Goal: Task Accomplishment & Management: Manage account settings

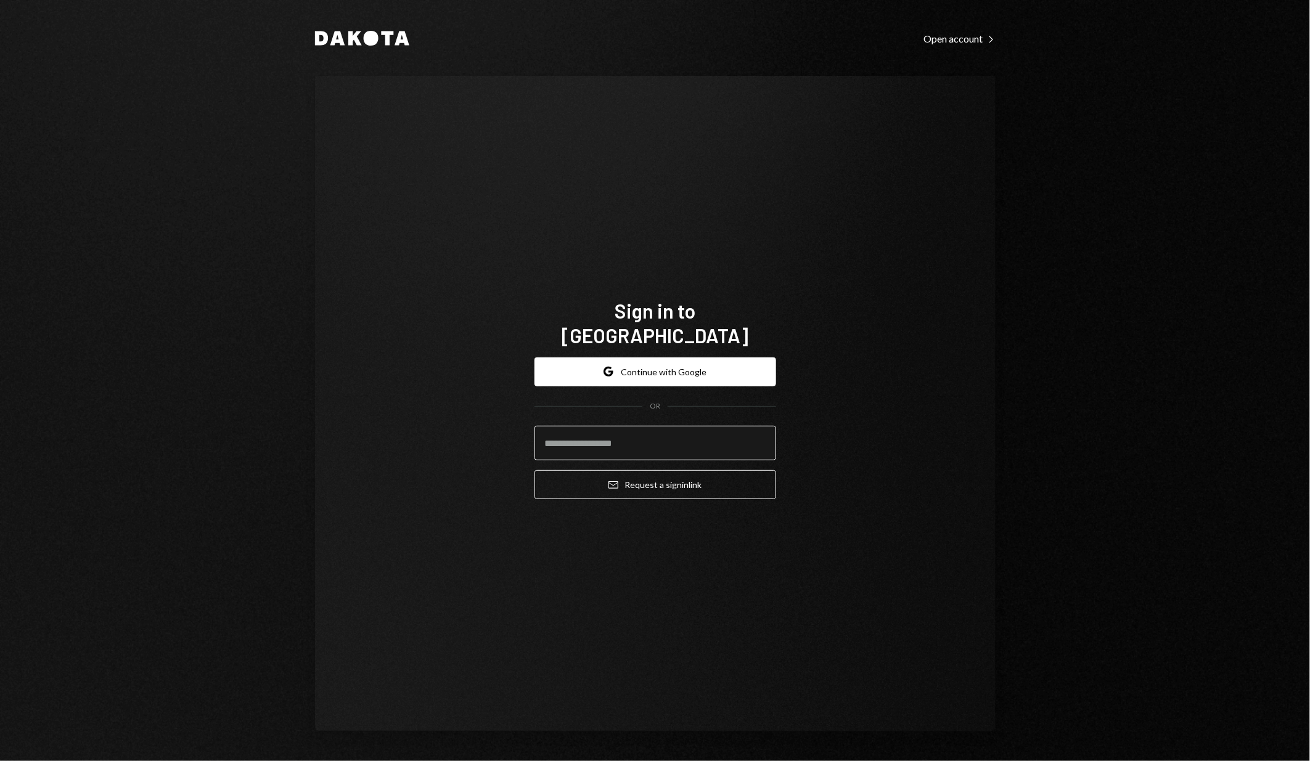
click at [649, 427] on input "email" at bounding box center [655, 443] width 242 height 35
click at [0, 761] on com-1password-button at bounding box center [0, 761] width 0 height 0
type input "**********"
click at [634, 474] on button "Email Request a sign in link" at bounding box center [655, 484] width 242 height 29
